Goal: Information Seeking & Learning: Learn about a topic

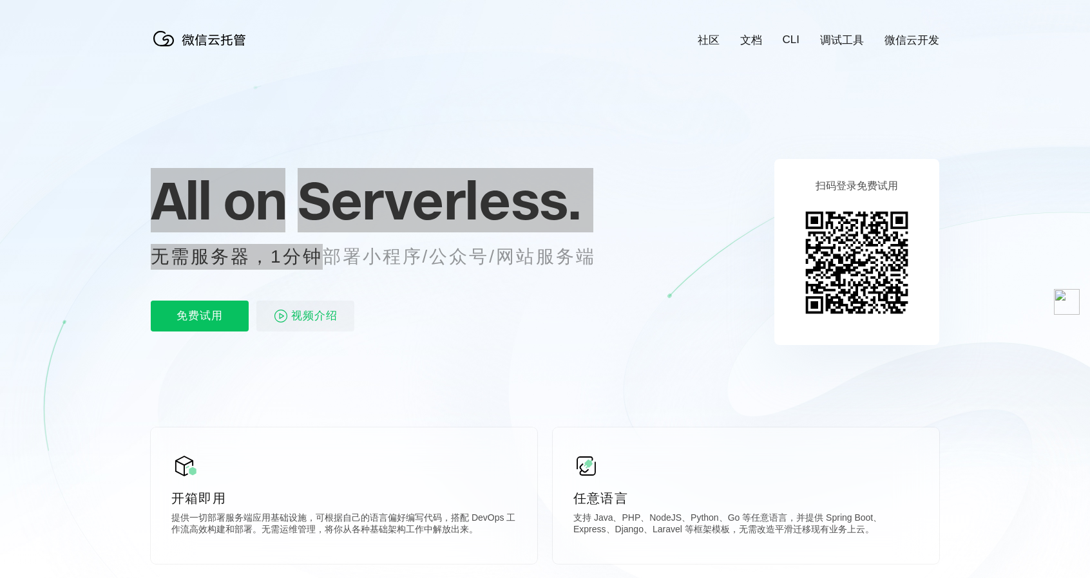
scroll to position [0, 2290]
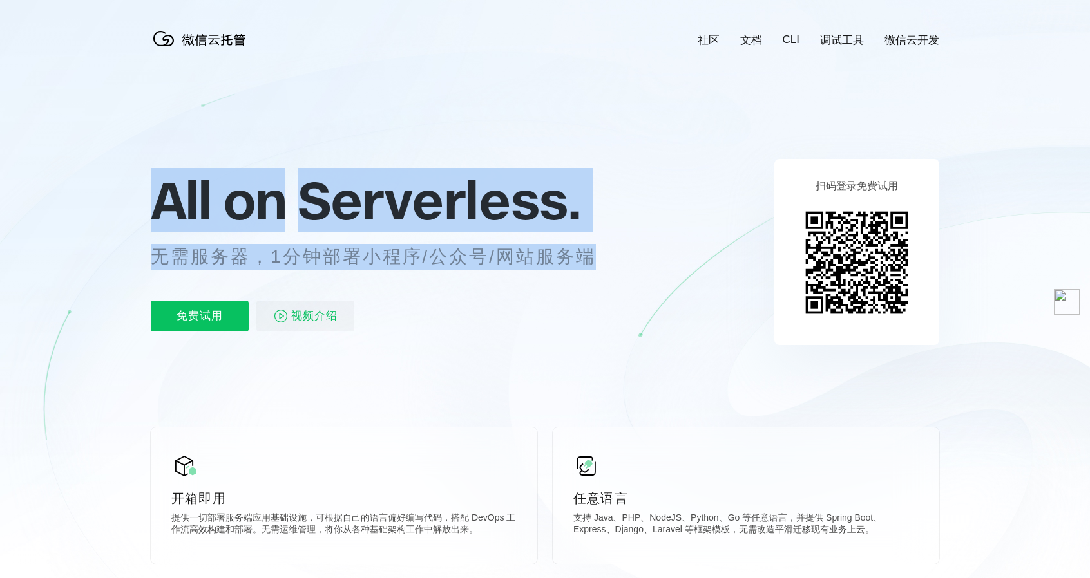
click at [625, 253] on div "All on Serverless. 无需服务器，1分钟部署小程序/公众号/网站服务端 免费试用 视频介绍" at bounding box center [389, 251] width 477 height 187
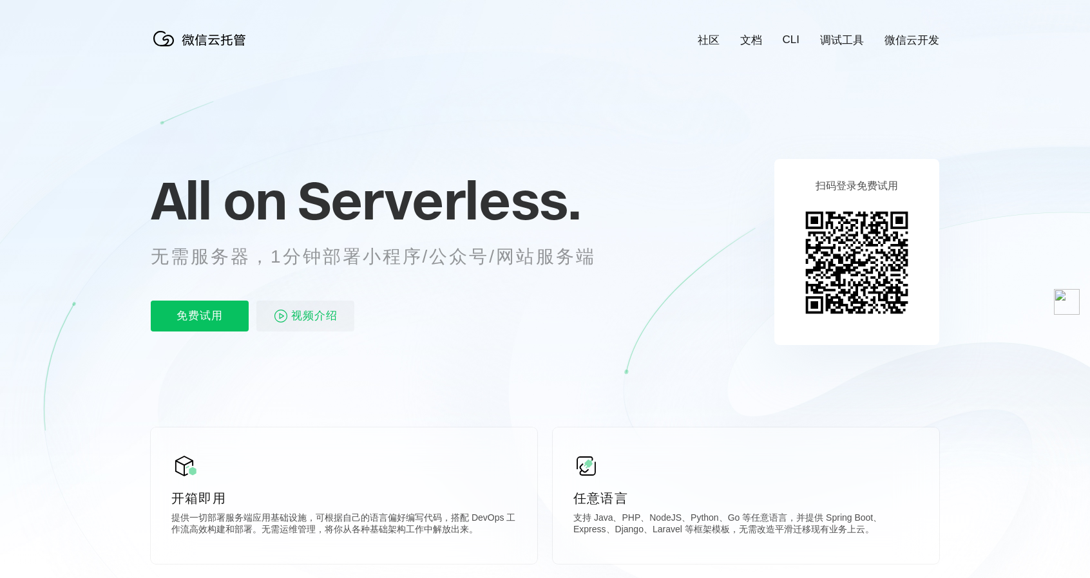
click at [625, 253] on div "All on Serverless. 无需服务器，1分钟部署小程序/公众号/网站服务端 免费试用 视频介绍" at bounding box center [389, 251] width 477 height 187
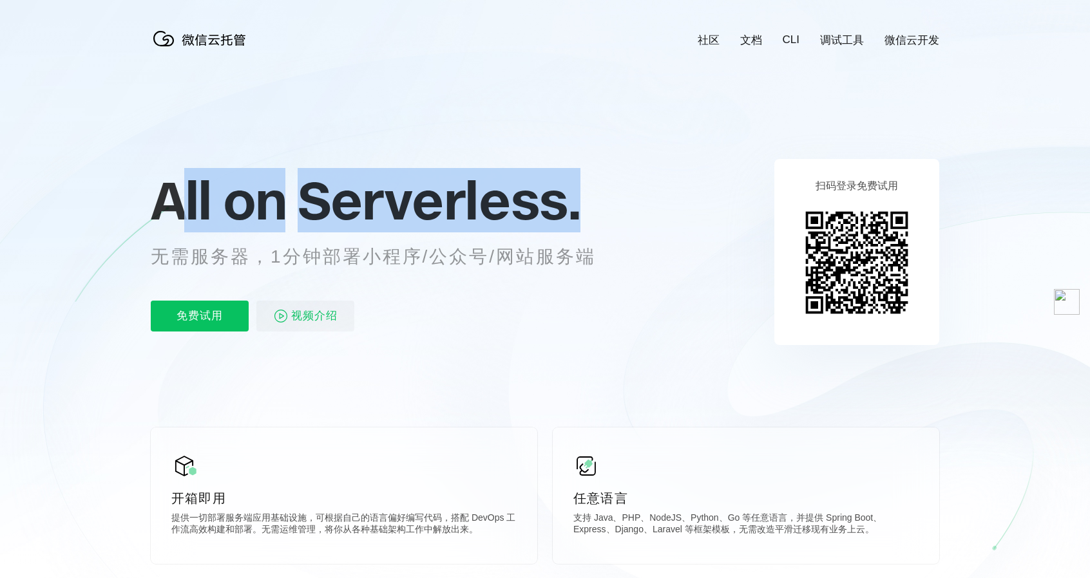
drag, startPoint x: 581, startPoint y: 211, endPoint x: 178, endPoint y: 207, distance: 402.5
click at [178, 207] on p "All on Serverless." at bounding box center [389, 200] width 477 height 57
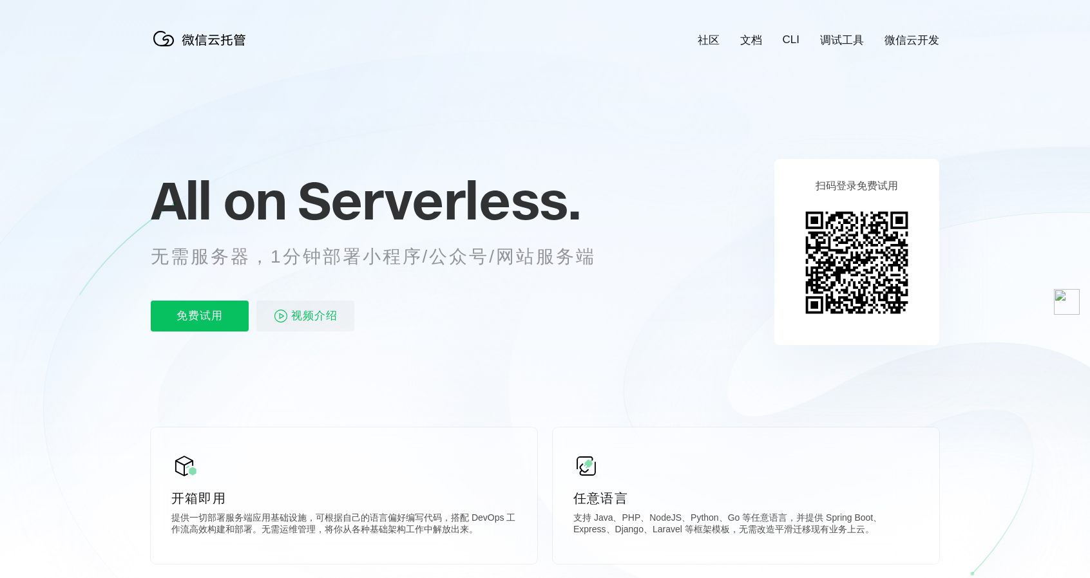
click at [176, 207] on span "All on" at bounding box center [218, 200] width 135 height 64
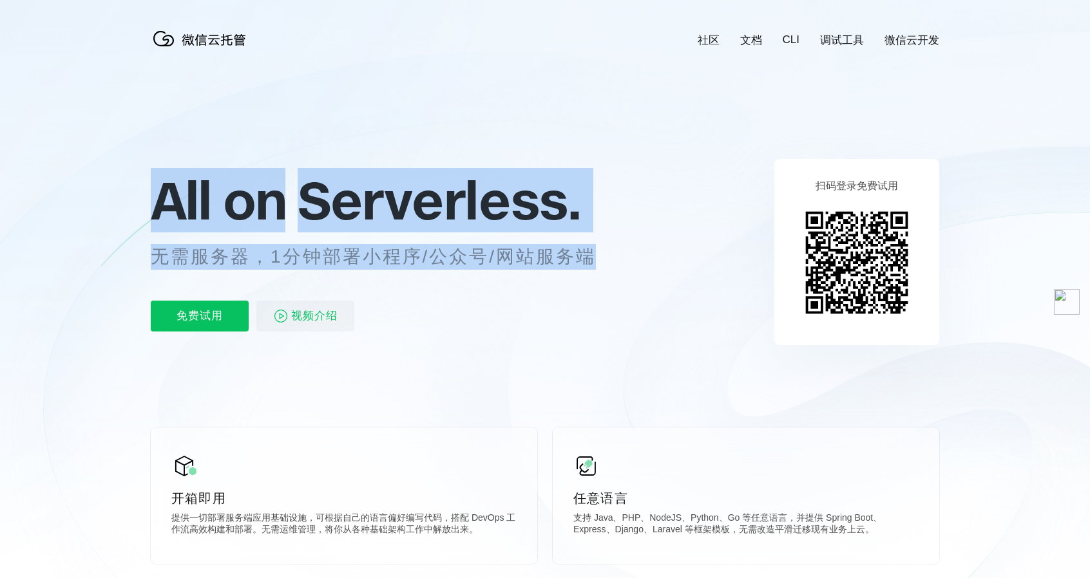
drag, startPoint x: 243, startPoint y: 221, endPoint x: 619, endPoint y: 267, distance: 378.9
click at [619, 267] on div "All on Serverless. 无需服务器，1分钟部署小程序/公众号/网站服务端 免费试用 视频介绍" at bounding box center [389, 251] width 477 height 187
click at [619, 267] on p "无需服务器，1分钟部署小程序/公众号/网站服务端" at bounding box center [385, 257] width 469 height 26
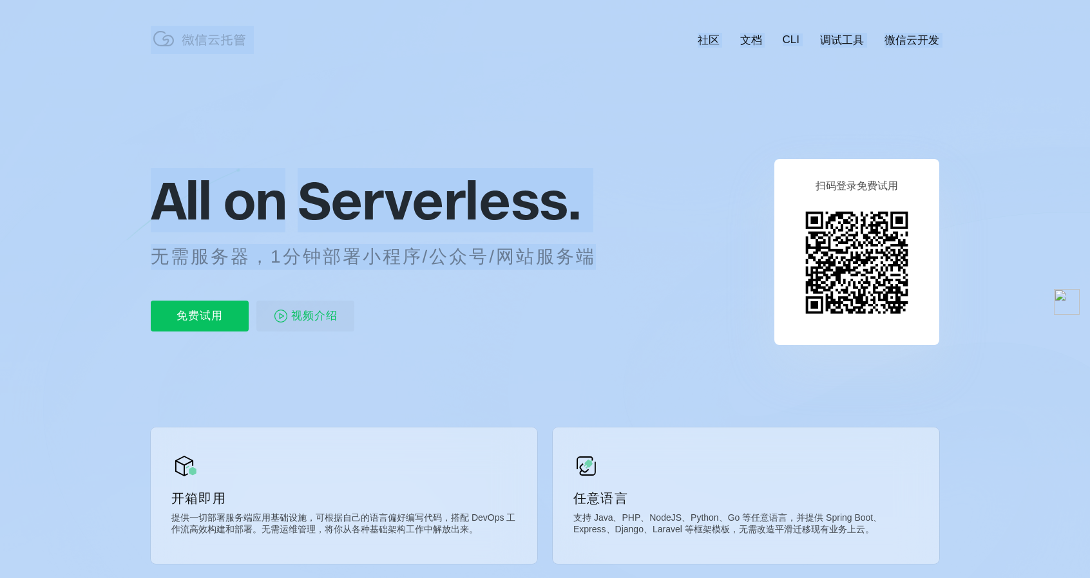
drag, startPoint x: 532, startPoint y: 243, endPoint x: 145, endPoint y: 194, distance: 390.1
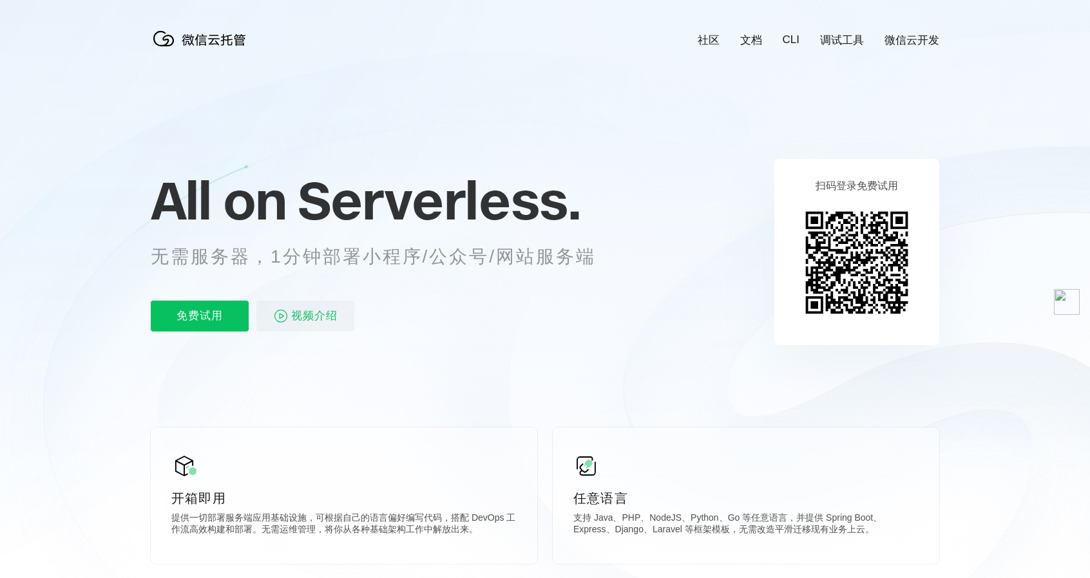
click at [145, 194] on icon at bounding box center [545, 348] width 1236 height 696
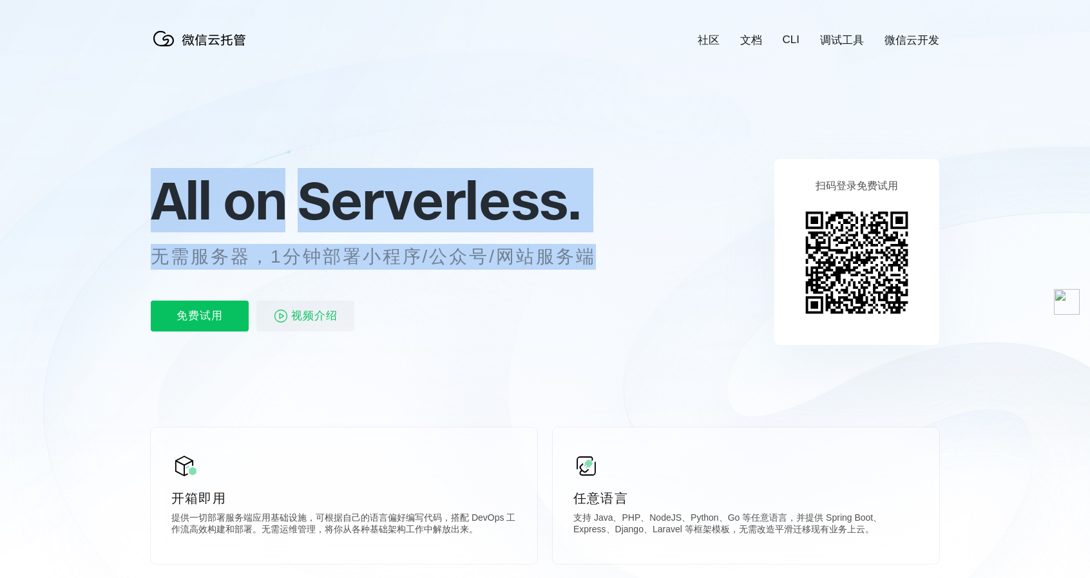
drag, startPoint x: 159, startPoint y: 201, endPoint x: 605, endPoint y: 262, distance: 449.8
click at [605, 262] on div "All on Serverless. 无需服务器，1分钟部署小程序/公众号/网站服务端 免费试用 视频介绍" at bounding box center [389, 251] width 477 height 187
click at [605, 262] on p "无需服务器，1分钟部署小程序/公众号/网站服务端" at bounding box center [385, 257] width 469 height 26
drag, startPoint x: 524, startPoint y: 251, endPoint x: 158, endPoint y: 215, distance: 368.2
click at [157, 215] on div "All on Serverless. 无需服务器，1分钟部署小程序/公众号/网站服务端 免费试用 视频介绍" at bounding box center [389, 251] width 477 height 187
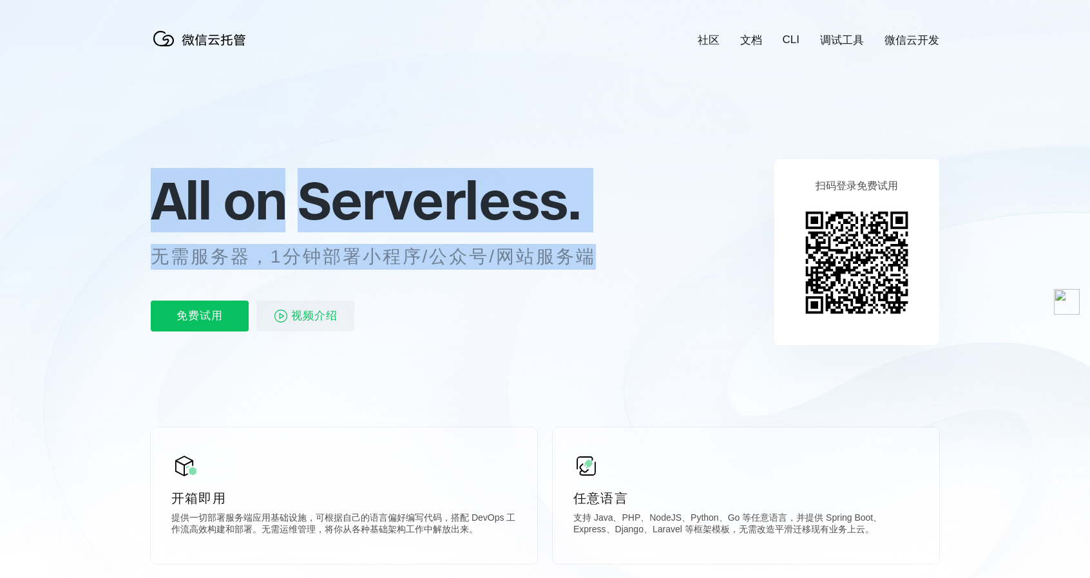
click at [158, 215] on span "All on" at bounding box center [218, 200] width 135 height 64
drag, startPoint x: 159, startPoint y: 204, endPoint x: 604, endPoint y: 260, distance: 448.5
click at [604, 260] on div "All on Serverless. 无需服务器，1分钟部署小程序/公众号/网站服务端 免费试用 视频介绍" at bounding box center [389, 251] width 477 height 187
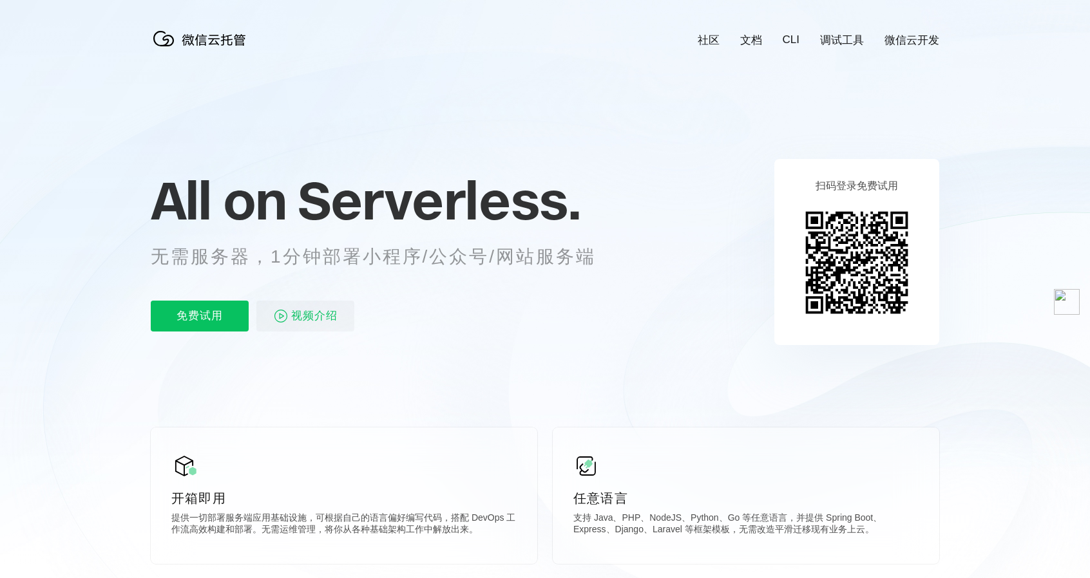
click at [604, 260] on p "无需服务器，1分钟部署小程序/公众号/网站服务端" at bounding box center [385, 257] width 469 height 26
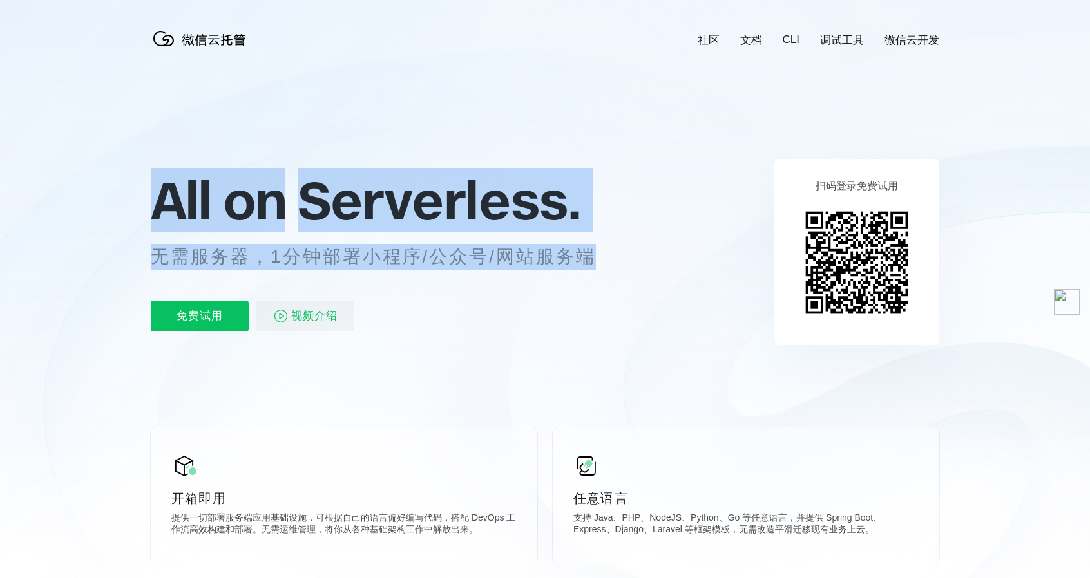
drag, startPoint x: 570, startPoint y: 251, endPoint x: 152, endPoint y: 188, distance: 422.6
click at [152, 188] on div "All on Serverless. 无需服务器，1分钟部署小程序/公众号/网站服务端 免费试用 视频介绍" at bounding box center [389, 251] width 477 height 187
click at [152, 188] on span "All on" at bounding box center [218, 200] width 135 height 64
drag, startPoint x: 164, startPoint y: 205, endPoint x: 612, endPoint y: 245, distance: 450.0
click at [612, 245] on div "All on Serverless. 无需服务器，1分钟部署小程序/公众号/网站服务端 免费试用 视频介绍" at bounding box center [389, 251] width 477 height 187
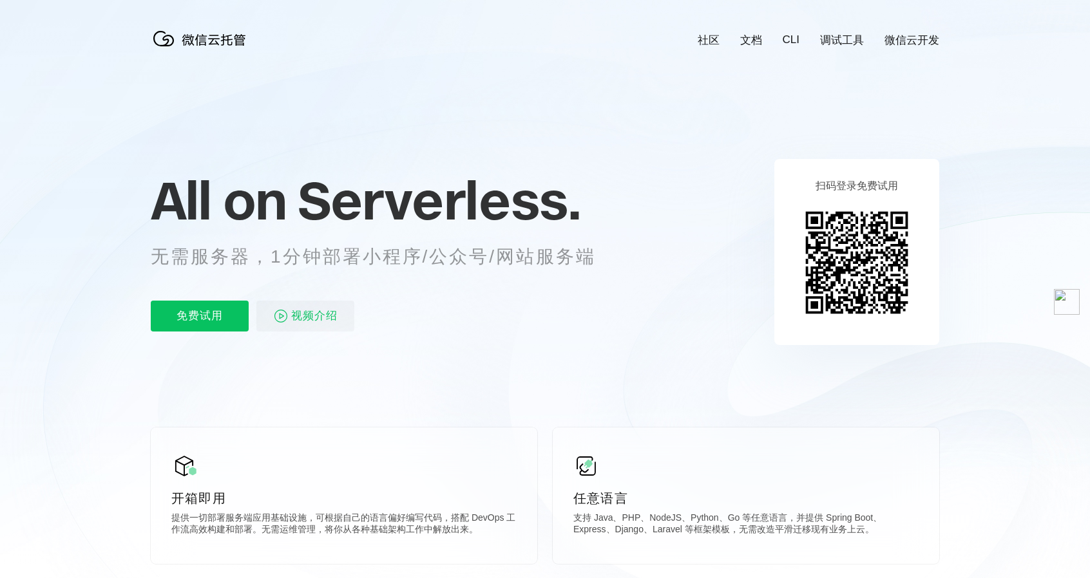
click at [612, 245] on p "无需服务器，1分钟部署小程序/公众号/网站服务端" at bounding box center [385, 257] width 469 height 26
